Goal: Task Accomplishment & Management: Use online tool/utility

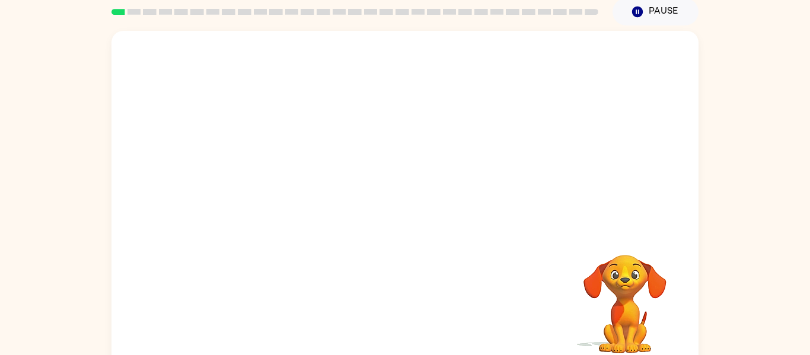
scroll to position [62, 0]
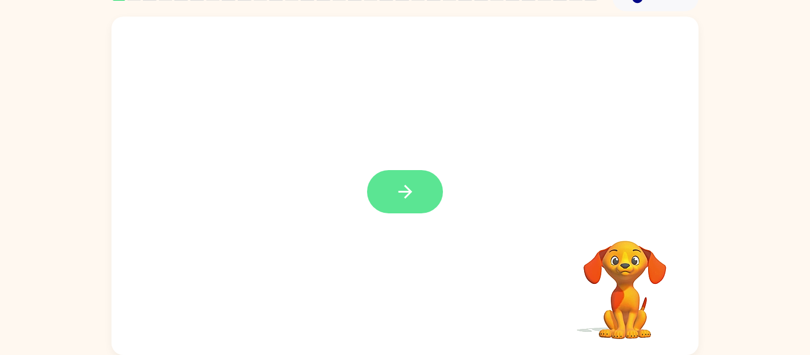
click at [401, 182] on icon "button" at bounding box center [405, 192] width 21 height 21
click at [416, 292] on div at bounding box center [405, 295] width 564 height 97
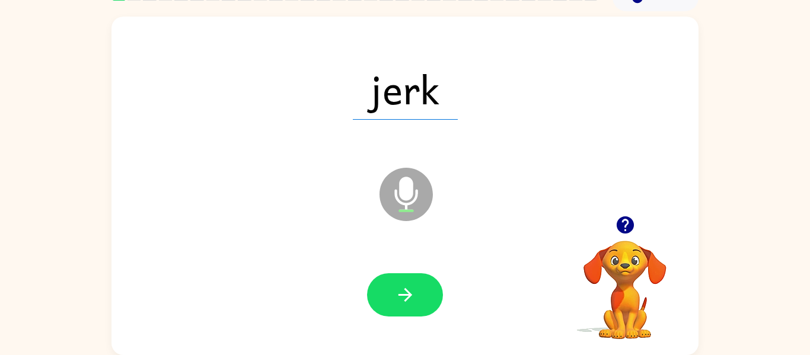
click at [416, 292] on button "button" at bounding box center [405, 294] width 76 height 43
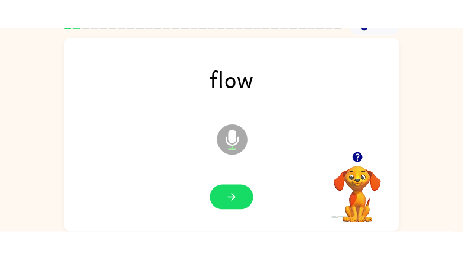
scroll to position [0, 0]
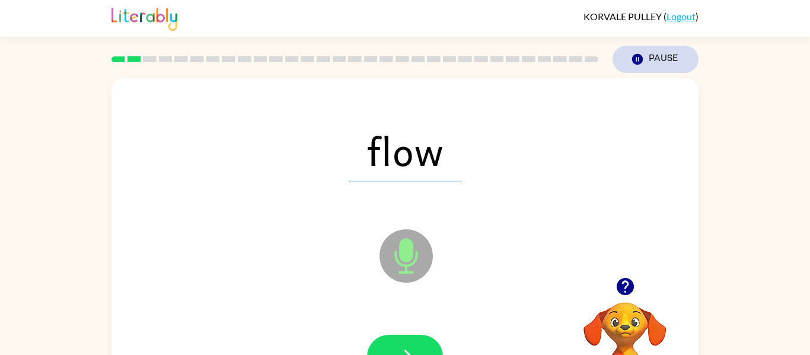
click at [685, 67] on button "Pause Pause" at bounding box center [656, 59] width 86 height 27
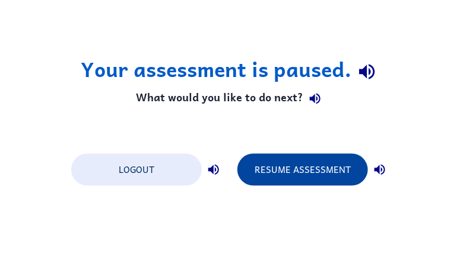
click at [313, 168] on button "Resume Assessment" at bounding box center [302, 170] width 131 height 32
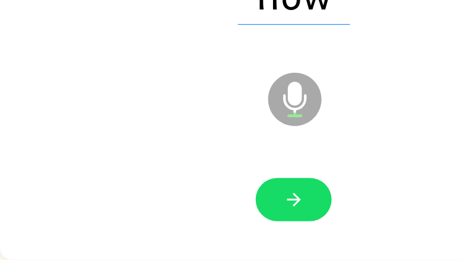
scroll to position [155, 0]
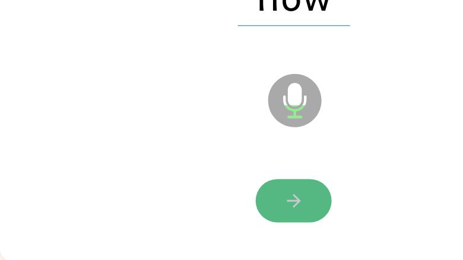
click at [295, 202] on icon "button" at bounding box center [294, 202] width 14 height 14
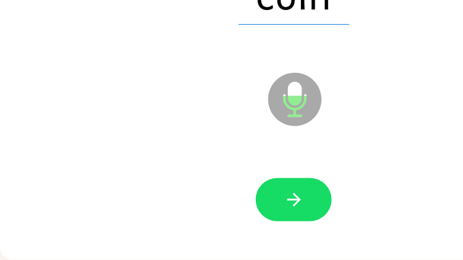
scroll to position [157, 0]
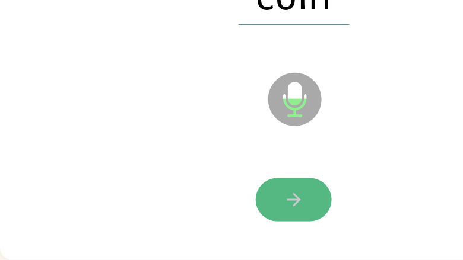
click at [327, 190] on button "button" at bounding box center [294, 200] width 76 height 43
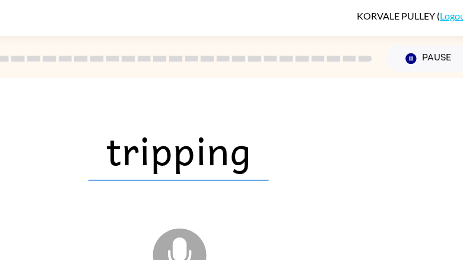
scroll to position [1, 106]
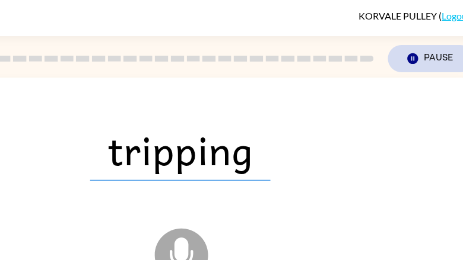
click at [426, 68] on button "Pause Pause" at bounding box center [431, 58] width 86 height 27
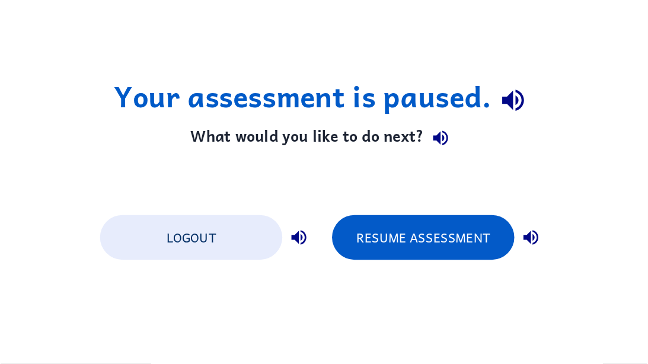
scroll to position [0, 0]
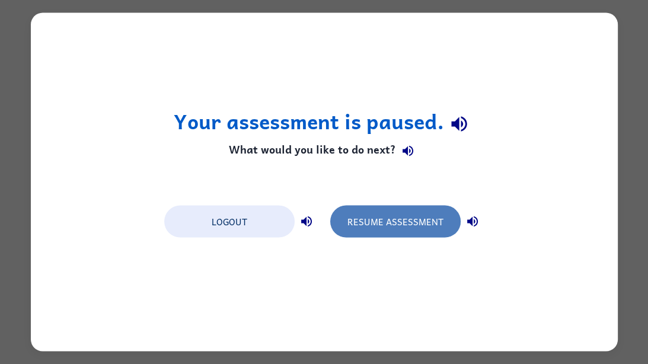
click at [409, 230] on button "Resume Assessment" at bounding box center [395, 222] width 131 height 32
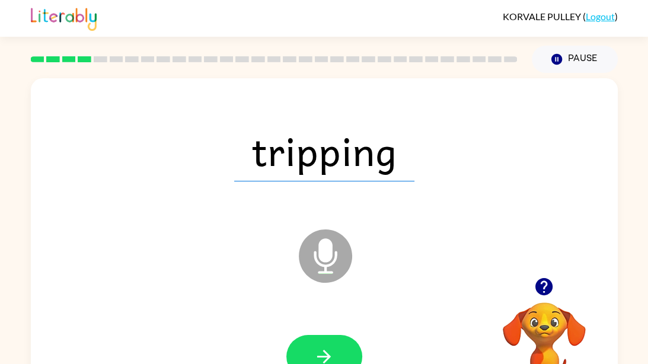
scroll to position [53, 0]
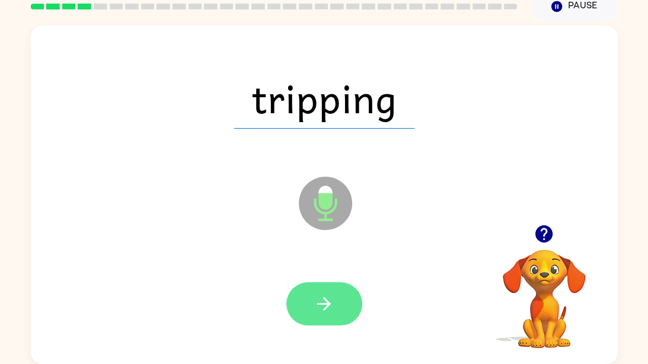
click at [323, 287] on button "button" at bounding box center [325, 303] width 76 height 43
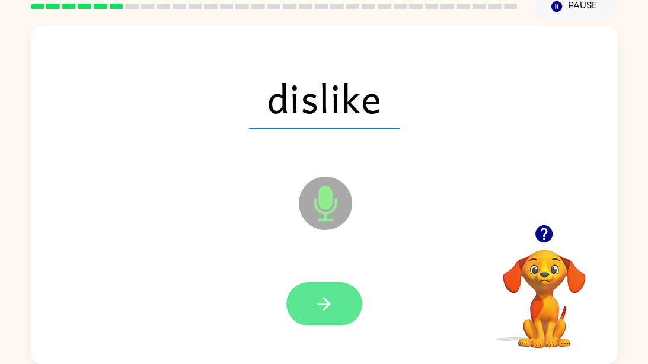
click at [352, 299] on button "button" at bounding box center [325, 303] width 76 height 43
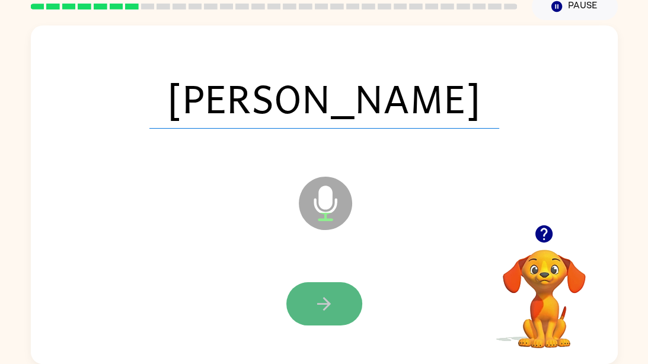
click at [327, 322] on button "button" at bounding box center [325, 303] width 76 height 43
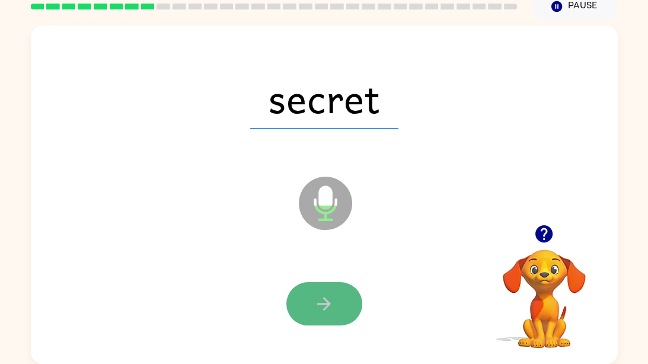
click at [320, 317] on button "button" at bounding box center [325, 303] width 76 height 43
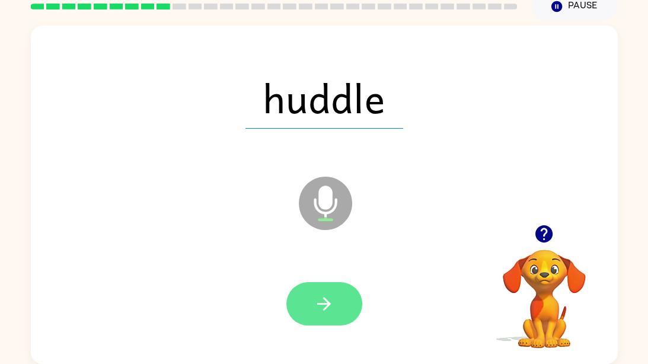
click at [330, 285] on button "button" at bounding box center [325, 303] width 76 height 43
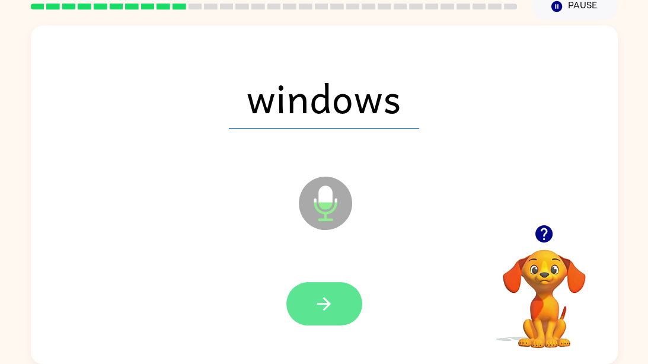
click at [333, 288] on button "button" at bounding box center [325, 303] width 76 height 43
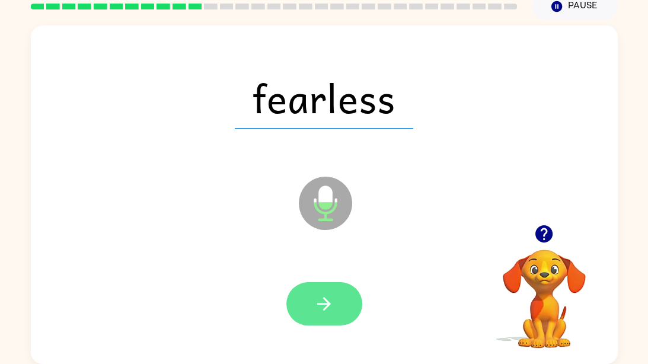
click at [333, 283] on button "button" at bounding box center [325, 303] width 76 height 43
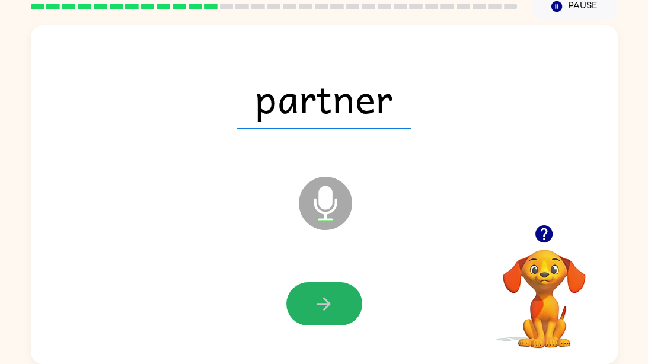
click at [333, 283] on button "button" at bounding box center [325, 303] width 76 height 43
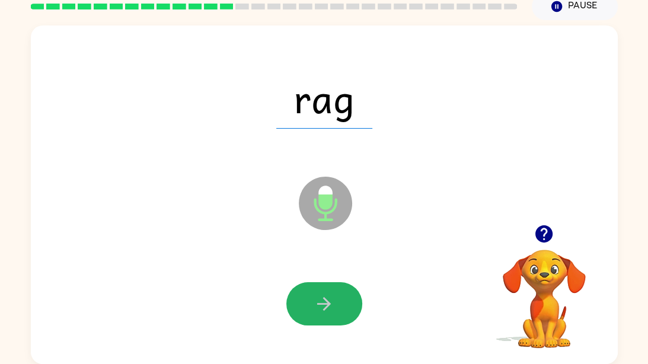
click at [333, 283] on button "button" at bounding box center [325, 303] width 76 height 43
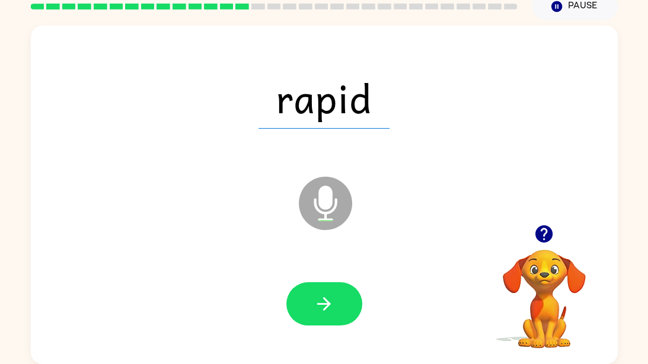
click at [333, 283] on button "button" at bounding box center [325, 303] width 76 height 43
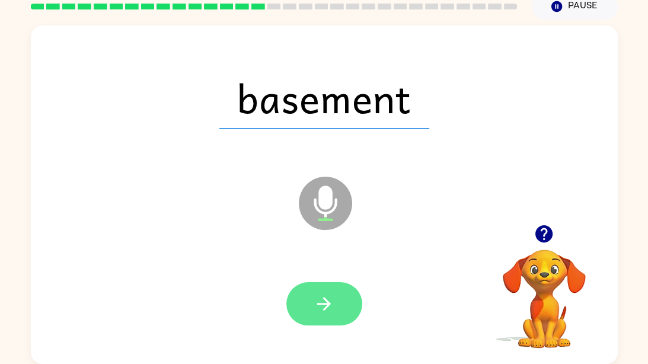
click at [322, 291] on button "button" at bounding box center [325, 303] width 76 height 43
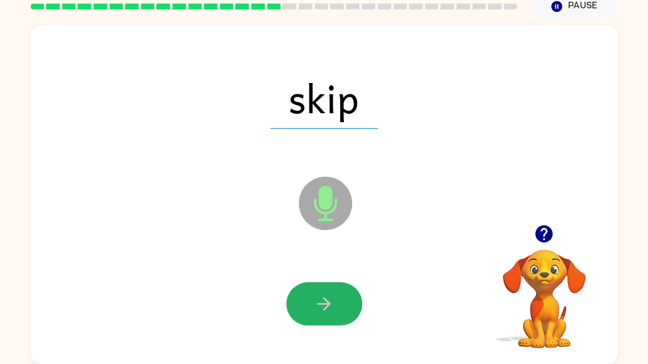
click at [322, 291] on button "button" at bounding box center [325, 303] width 76 height 43
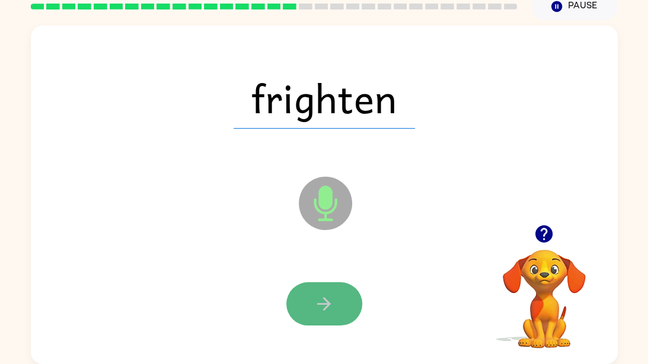
click at [322, 291] on button "button" at bounding box center [325, 303] width 76 height 43
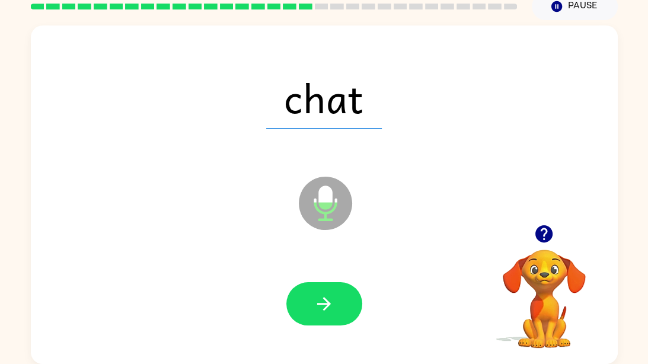
click at [322, 291] on button "button" at bounding box center [325, 303] width 76 height 43
click at [322, 291] on div at bounding box center [325, 303] width 76 height 43
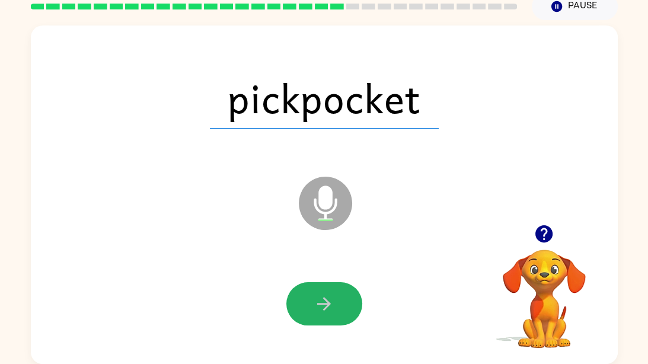
click at [322, 291] on button "button" at bounding box center [325, 303] width 76 height 43
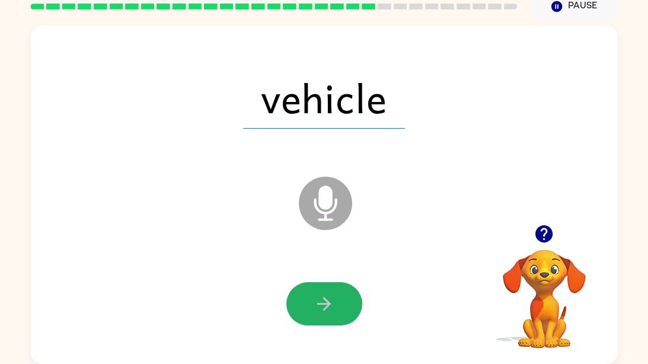
click at [322, 291] on button "button" at bounding box center [325, 303] width 76 height 43
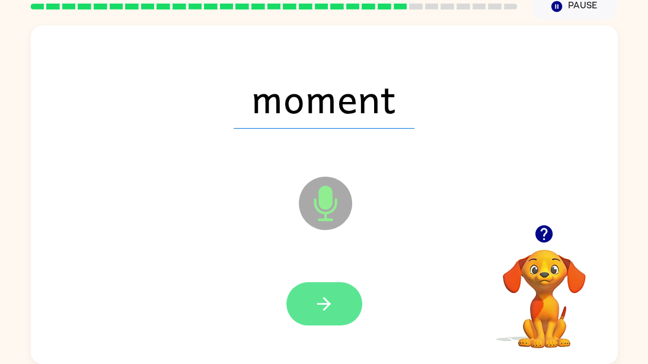
click at [324, 310] on icon "button" at bounding box center [324, 304] width 21 height 21
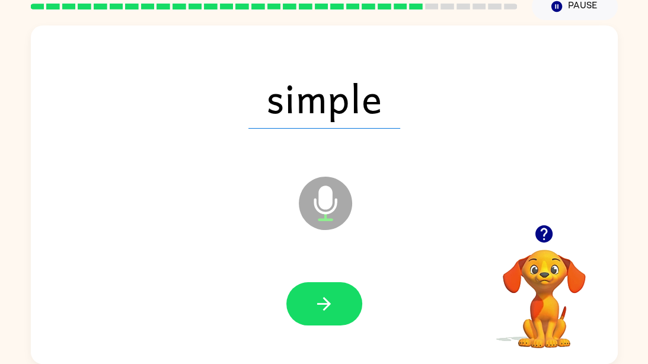
drag, startPoint x: 330, startPoint y: 316, endPoint x: 338, endPoint y: 327, distance: 14.2
click at [338, 327] on div at bounding box center [325, 304] width 564 height 97
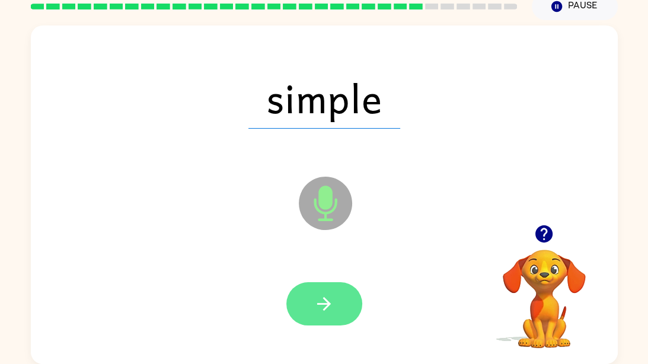
click at [327, 310] on icon "button" at bounding box center [324, 304] width 21 height 21
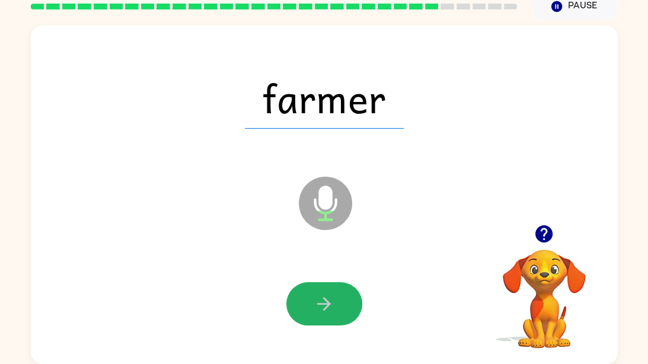
click at [327, 310] on icon "button" at bounding box center [324, 304] width 21 height 21
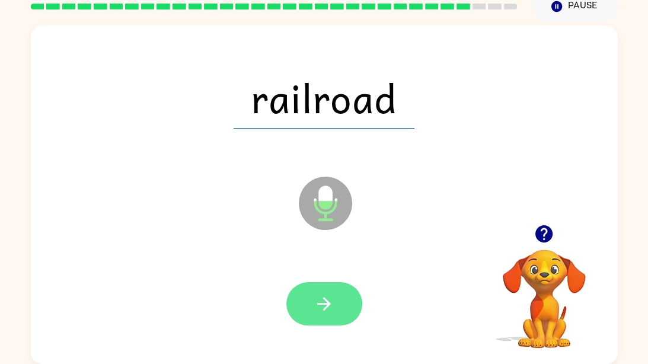
click at [329, 310] on icon "button" at bounding box center [324, 304] width 21 height 21
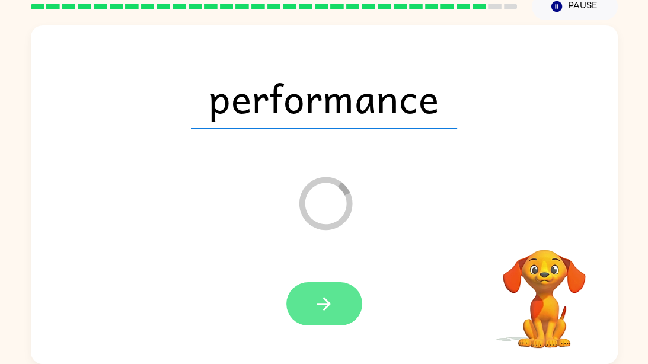
click at [335, 314] on button "button" at bounding box center [325, 303] width 76 height 43
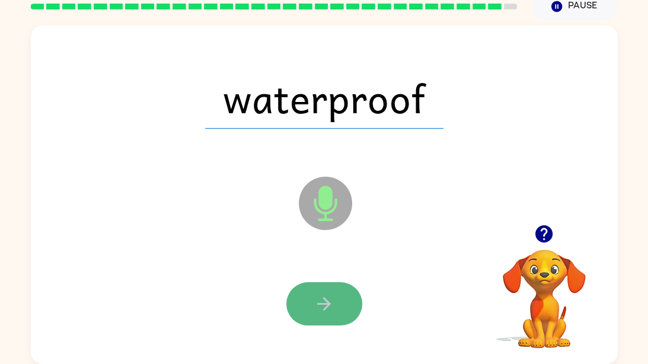
click at [334, 323] on button "button" at bounding box center [325, 303] width 76 height 43
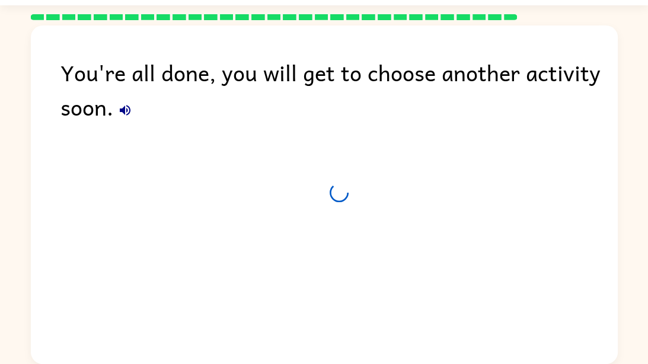
scroll to position [31, 0]
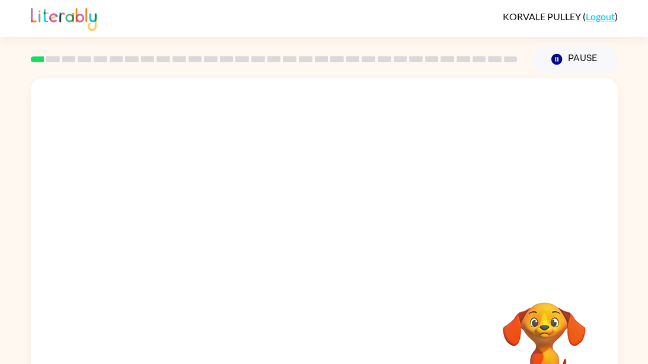
click at [297, 244] on div "Your browser must support playing .mp4 files to use Literably. Please try using…" at bounding box center [324, 247] width 587 height 339
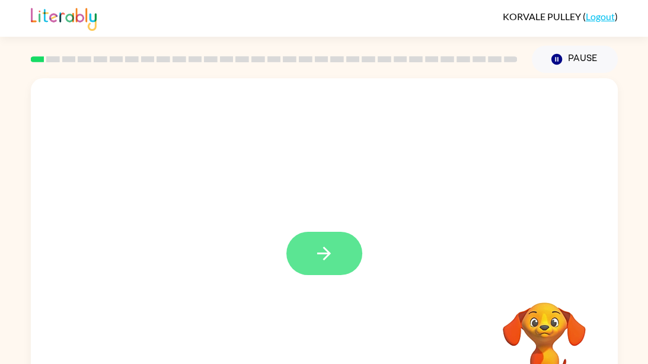
click at [307, 263] on button "button" at bounding box center [325, 253] width 76 height 43
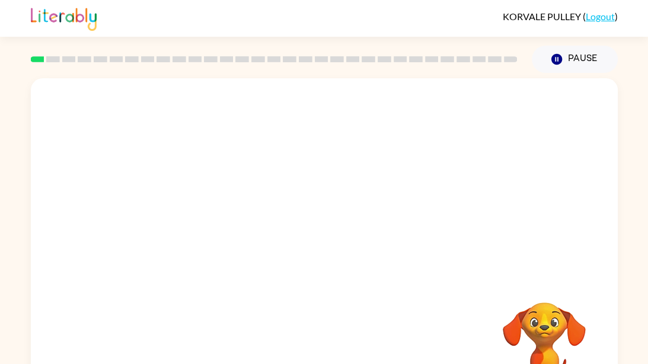
click at [307, 263] on div at bounding box center [324, 247] width 587 height 339
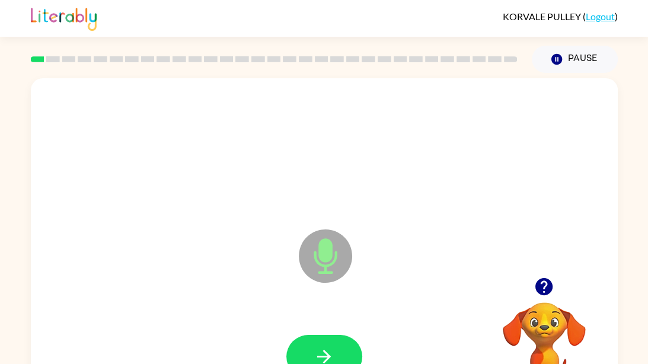
click at [307, 263] on icon at bounding box center [325, 256] width 53 height 53
click at [327, 351] on icon "button" at bounding box center [324, 356] width 21 height 21
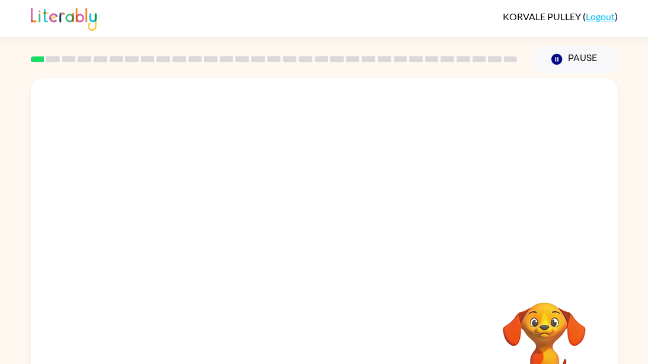
click at [327, 351] on div "Your browser must support playing .mp4 files to use Literably. Please try using…" at bounding box center [324, 247] width 587 height 339
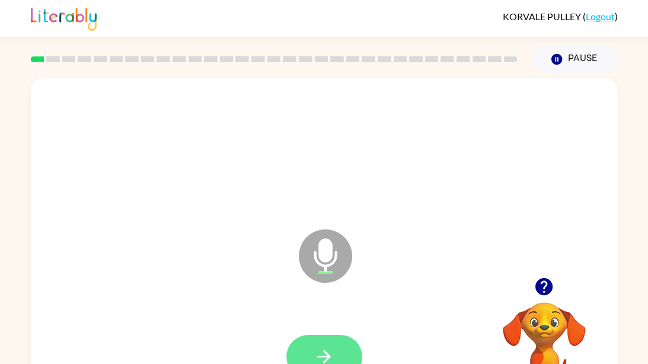
click at [319, 350] on icon "button" at bounding box center [324, 356] width 21 height 21
click at [326, 352] on icon "button" at bounding box center [324, 357] width 14 height 14
click at [327, 355] on icon "button" at bounding box center [324, 357] width 14 height 14
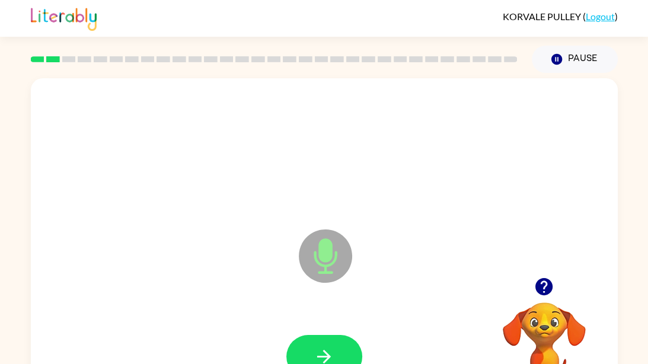
click at [327, 355] on icon "button" at bounding box center [324, 357] width 14 height 14
drag, startPoint x: 327, startPoint y: 355, endPoint x: 319, endPoint y: 364, distance: 11.7
click at [319, 364] on icon "button" at bounding box center [324, 356] width 21 height 21
click at [332, 355] on icon "button" at bounding box center [324, 356] width 21 height 21
click at [334, 348] on icon "button" at bounding box center [324, 356] width 21 height 21
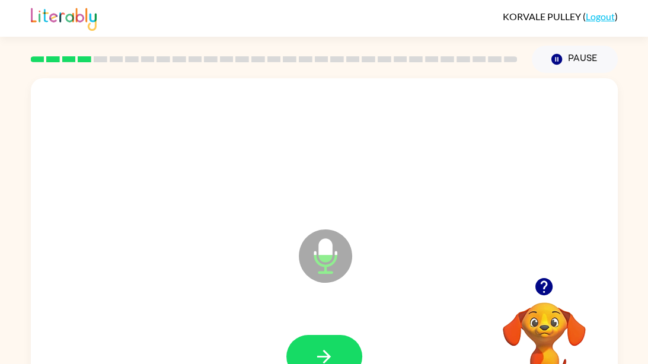
click at [336, 355] on button "button" at bounding box center [325, 356] width 76 height 43
click at [322, 338] on button "button" at bounding box center [325, 356] width 76 height 43
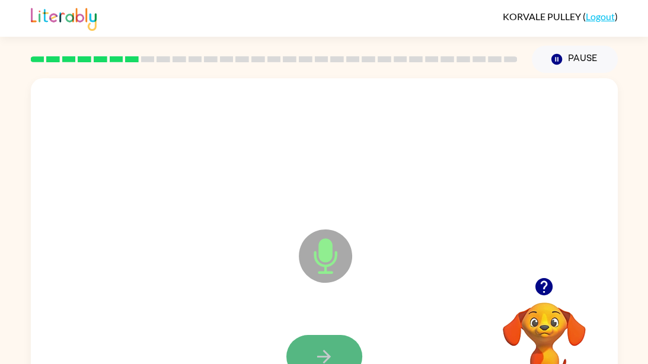
click at [321, 338] on button "button" at bounding box center [325, 356] width 76 height 43
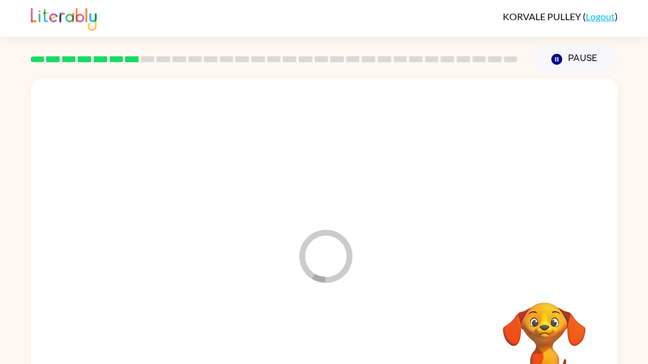
click at [321, 338] on div at bounding box center [325, 356] width 564 height 97
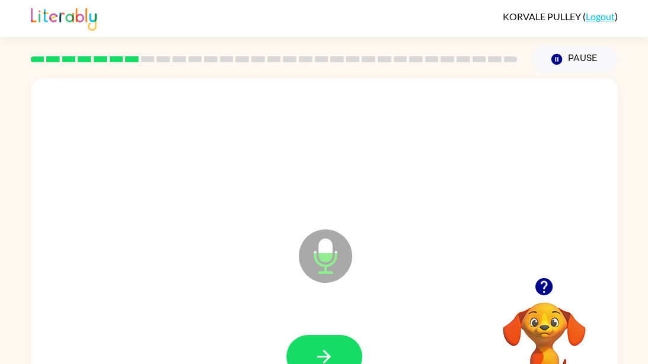
click at [316, 345] on button "button" at bounding box center [325, 356] width 76 height 43
click at [532, 282] on button "button" at bounding box center [544, 287] width 30 height 30
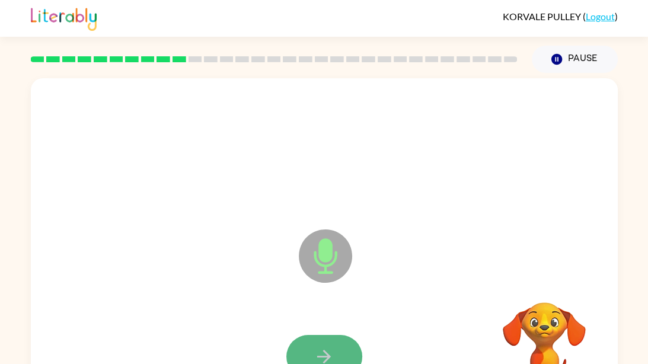
click at [315, 338] on button "button" at bounding box center [325, 356] width 76 height 43
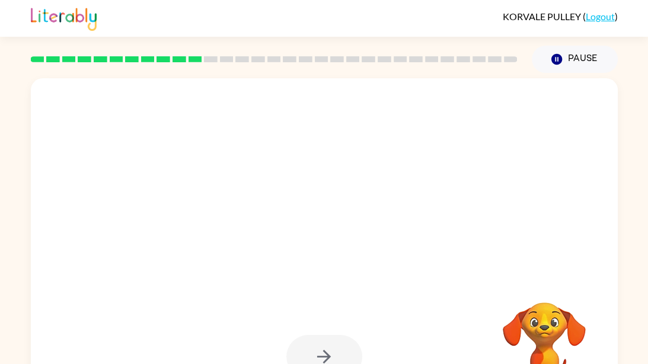
click at [315, 338] on div at bounding box center [325, 356] width 76 height 43
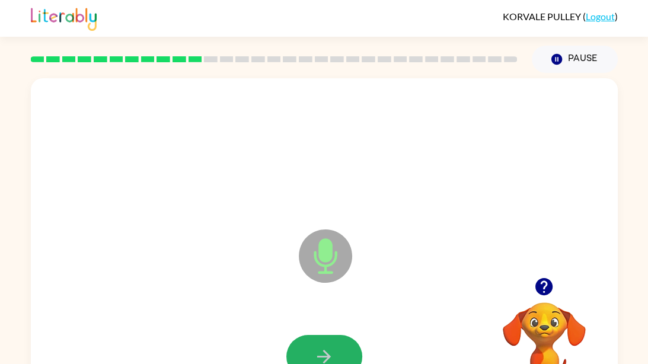
click at [315, 338] on button "button" at bounding box center [325, 356] width 76 height 43
click at [315, 339] on button "button" at bounding box center [325, 356] width 76 height 43
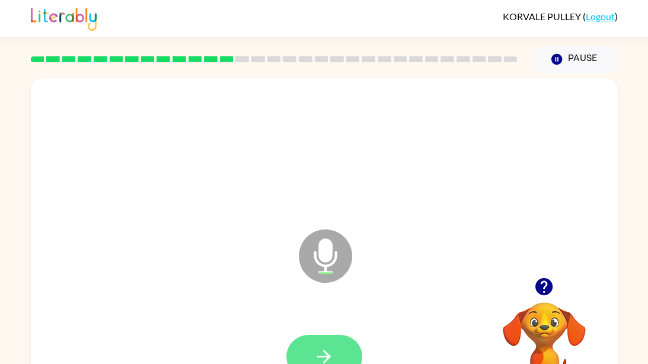
click at [306, 344] on button "button" at bounding box center [325, 356] width 76 height 43
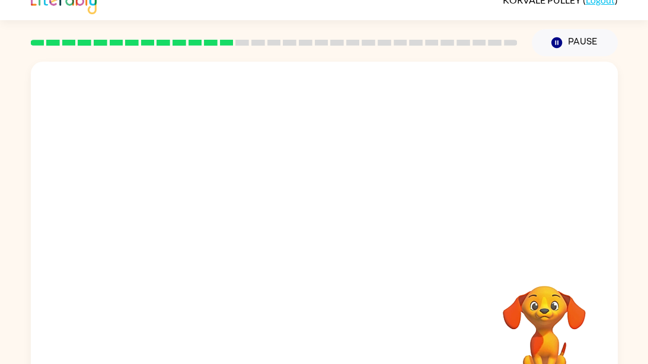
scroll to position [15, 0]
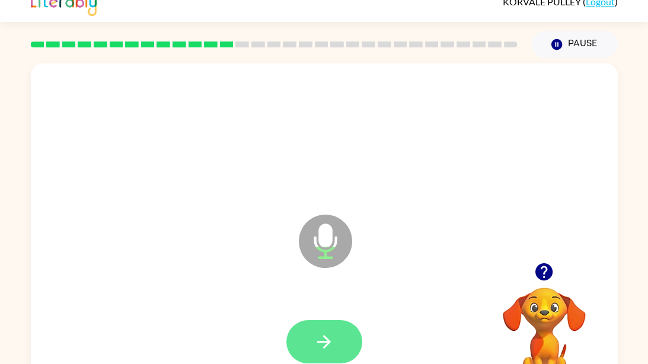
click at [308, 330] on button "button" at bounding box center [325, 341] width 76 height 43
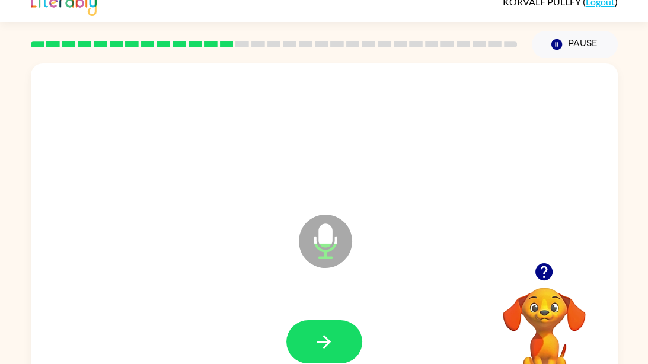
click at [308, 330] on button "button" at bounding box center [325, 341] width 76 height 43
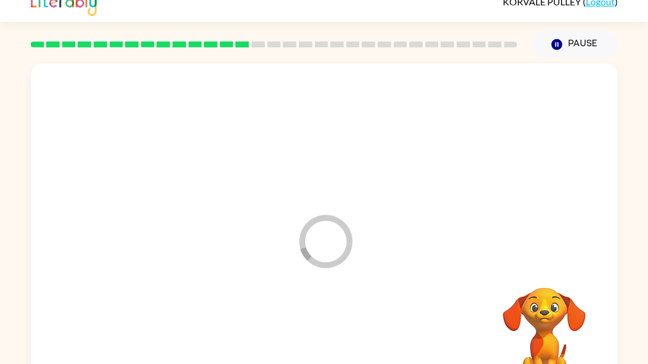
click at [308, 330] on div at bounding box center [325, 342] width 564 height 97
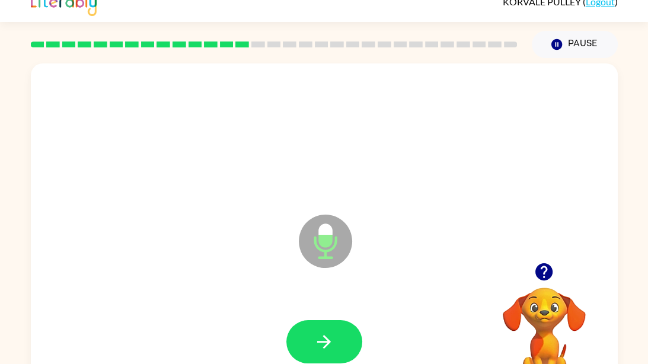
click at [308, 330] on button "button" at bounding box center [325, 341] width 76 height 43
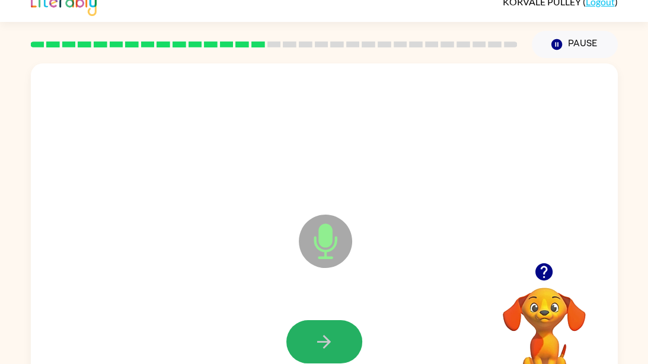
click at [308, 330] on button "button" at bounding box center [325, 341] width 76 height 43
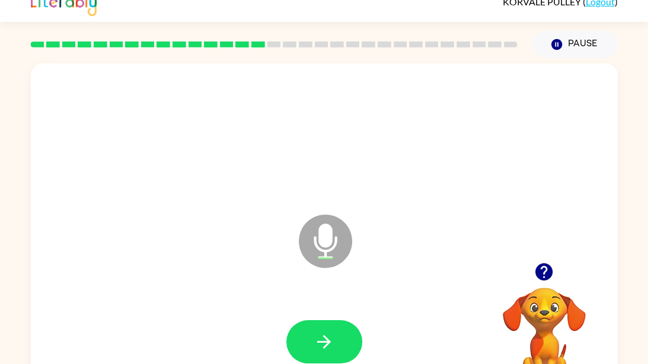
click at [308, 330] on button "button" at bounding box center [325, 341] width 76 height 43
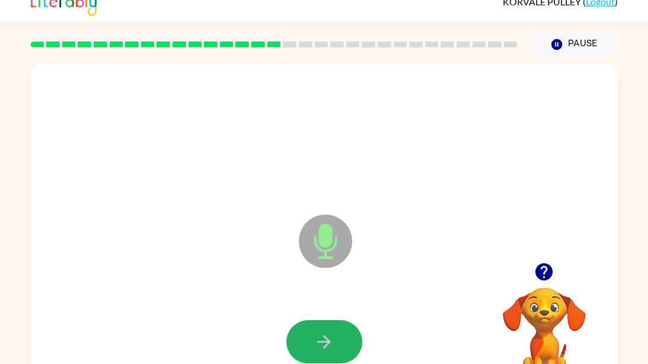
click at [308, 330] on button "button" at bounding box center [325, 341] width 76 height 43
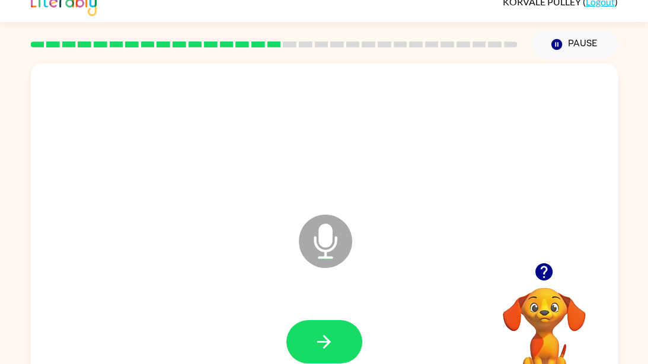
click at [308, 330] on button "button" at bounding box center [325, 341] width 76 height 43
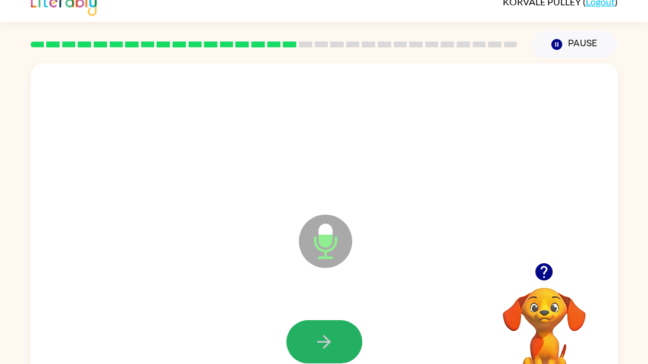
click at [308, 330] on button "button" at bounding box center [325, 341] width 76 height 43
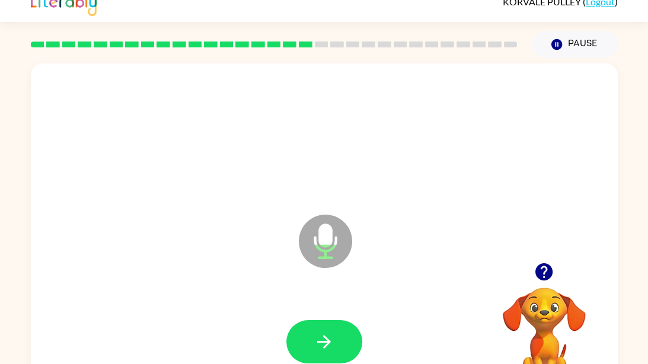
click at [308, 330] on button "button" at bounding box center [325, 341] width 76 height 43
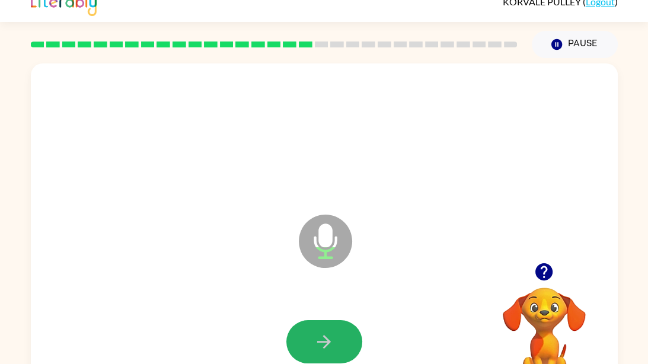
click at [308, 330] on button "button" at bounding box center [325, 341] width 76 height 43
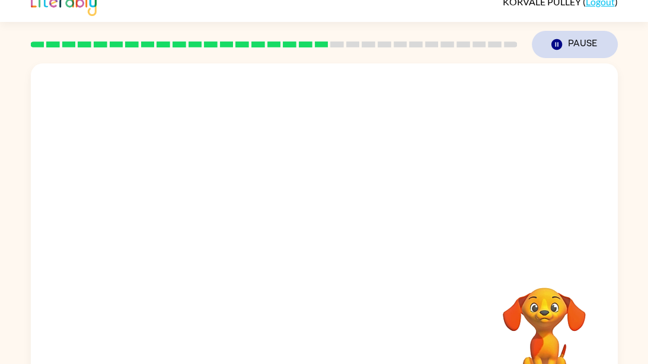
click at [594, 43] on button "Pause Pause" at bounding box center [575, 44] width 86 height 27
